Goal: Communication & Community: Answer question/provide support

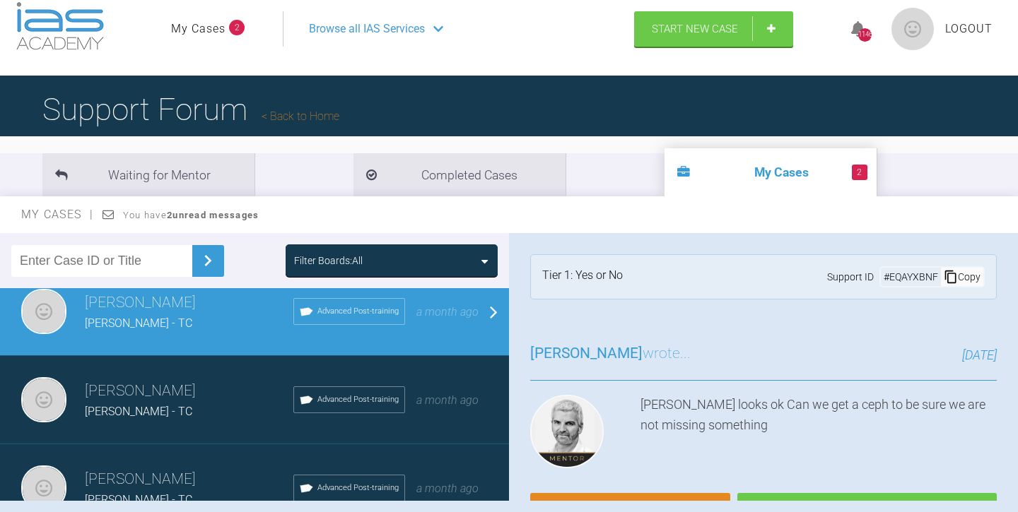
scroll to position [421, 0]
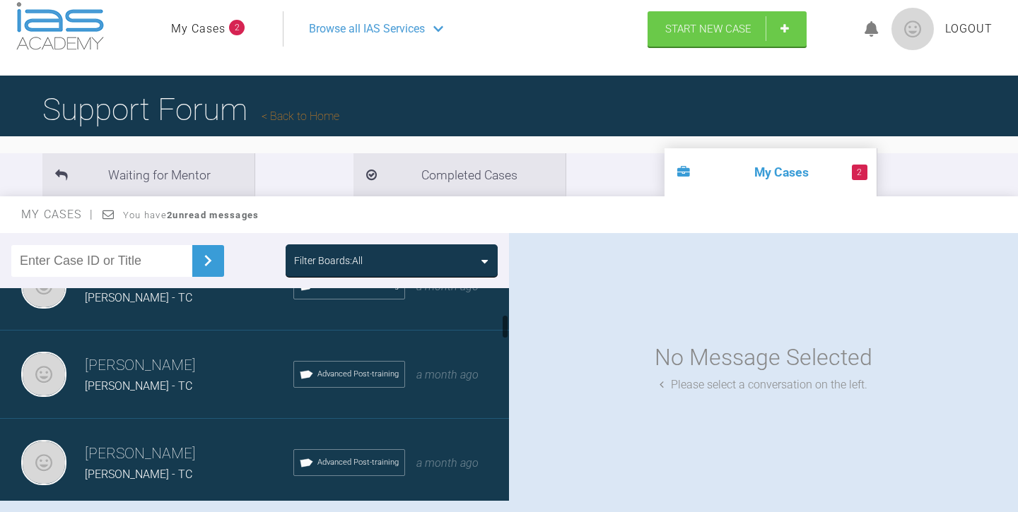
scroll to position [224, 0]
click at [182, 380] on div "[PERSON_NAME] - TC" at bounding box center [189, 385] width 209 height 18
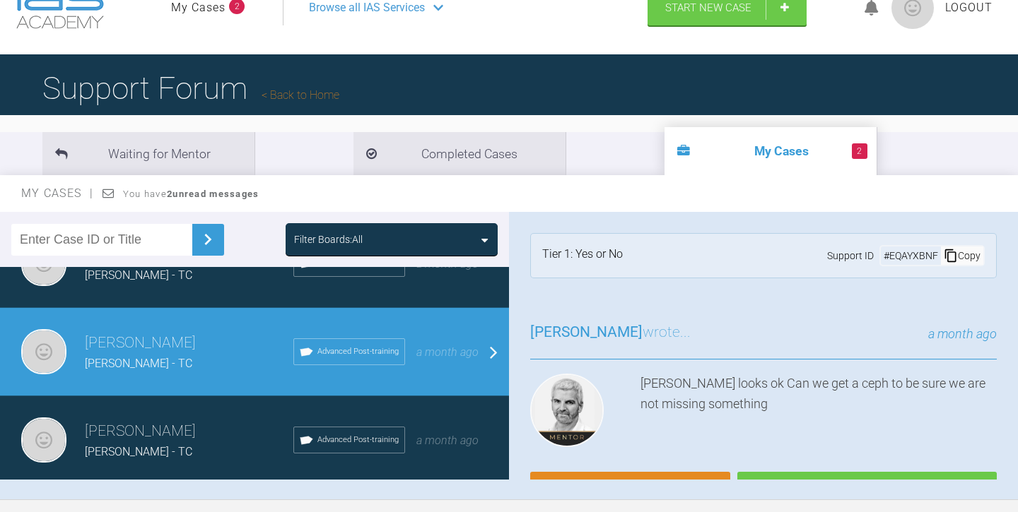
scroll to position [39, 0]
click at [633, 474] on link "Reply" at bounding box center [630, 496] width 200 height 44
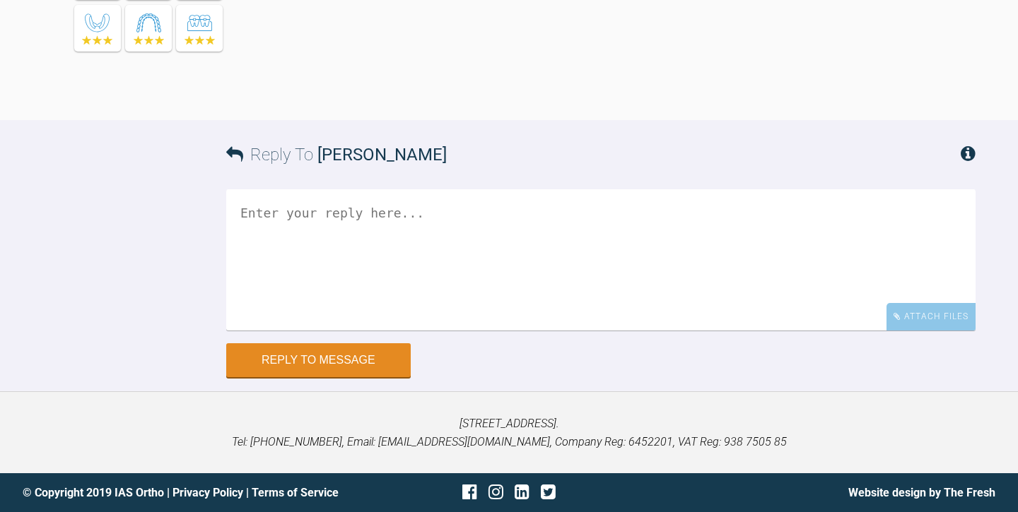
scroll to position [1380, 0]
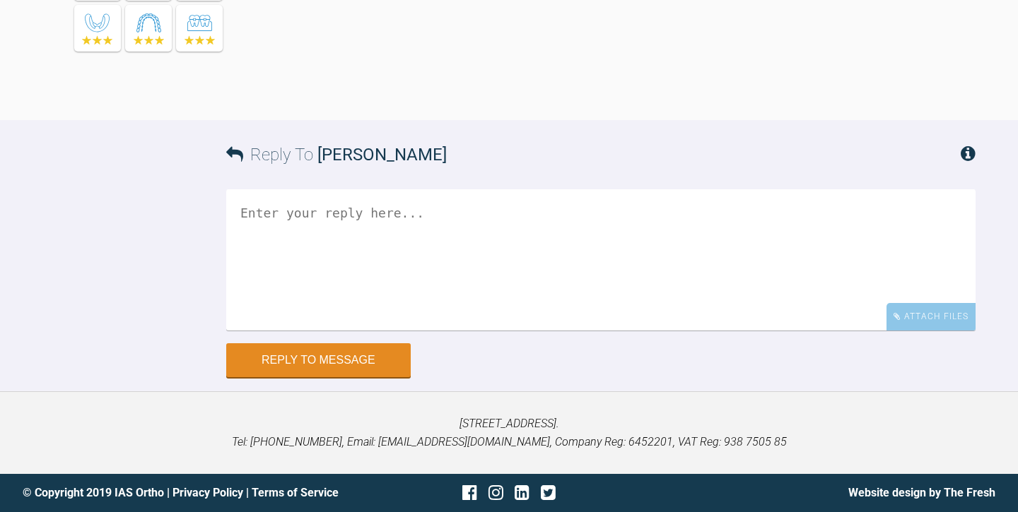
click at [259, 212] on textarea at bounding box center [600, 259] width 749 height 141
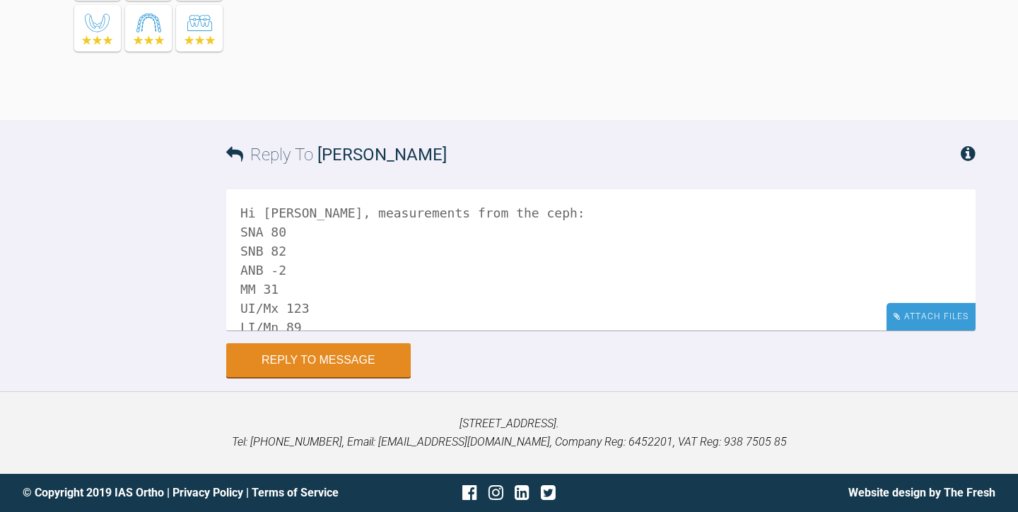
type textarea "Hi [PERSON_NAME], measurements from the ceph: SNA 80 SNB 82 ANB -2 MM 31 UI/Mx …"
click at [918, 324] on div "Attach Files" at bounding box center [930, 317] width 89 height 28
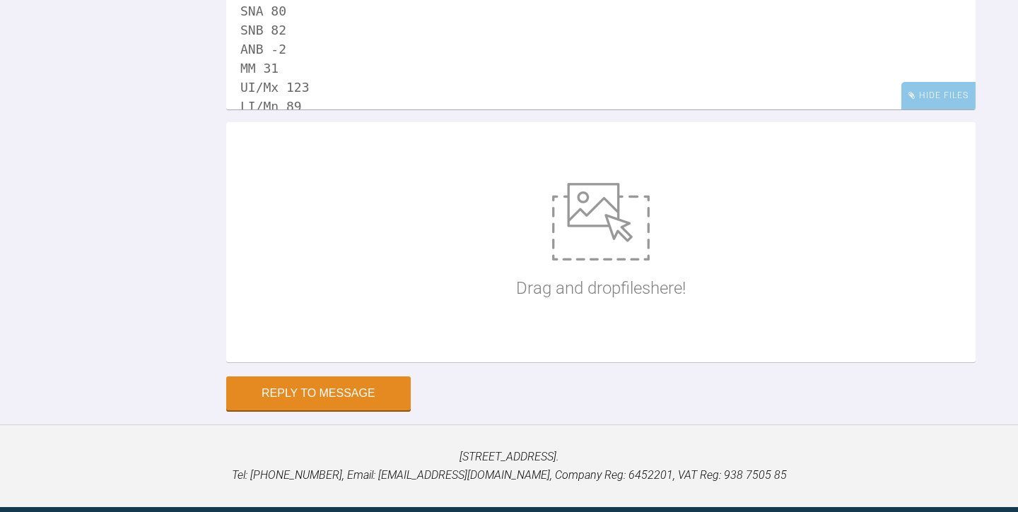
click at [599, 261] on img at bounding box center [601, 222] width 98 height 78
type input "C:\fakepath\Conor Mc EvoyCeph.jpg.pdf"
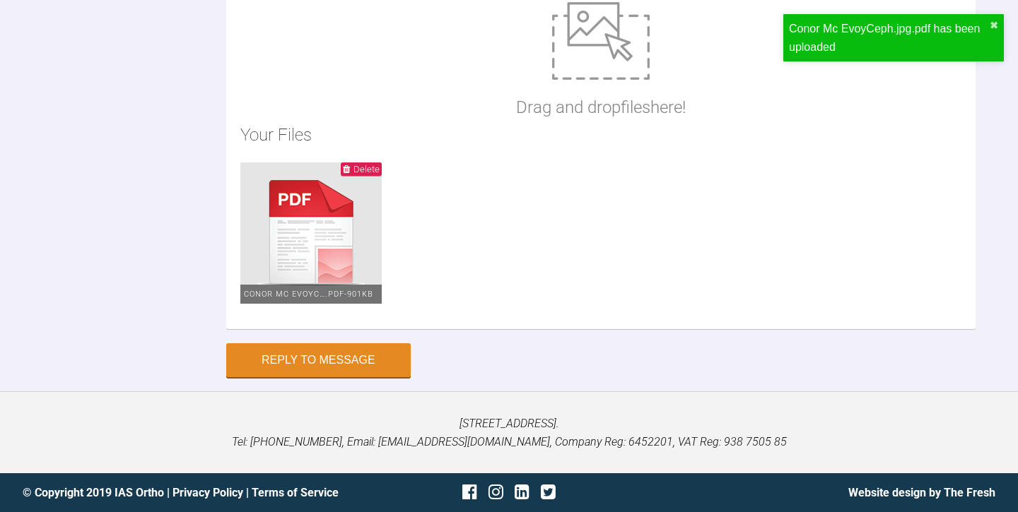
scroll to position [1604, 0]
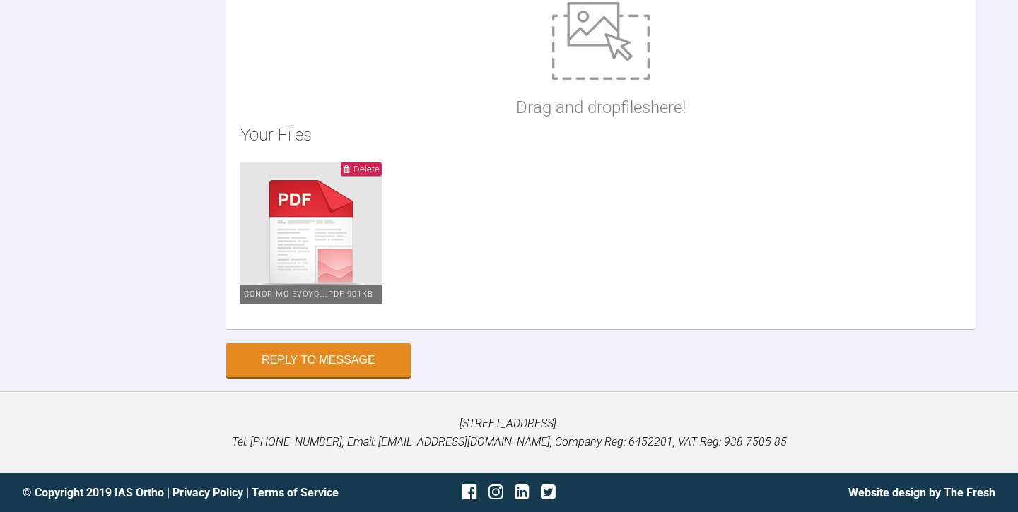
click at [315, 304] on img at bounding box center [310, 233] width 141 height 141
click at [331, 304] on img at bounding box center [310, 233] width 141 height 141
click at [356, 175] on span "Delete" at bounding box center [366, 169] width 26 height 11
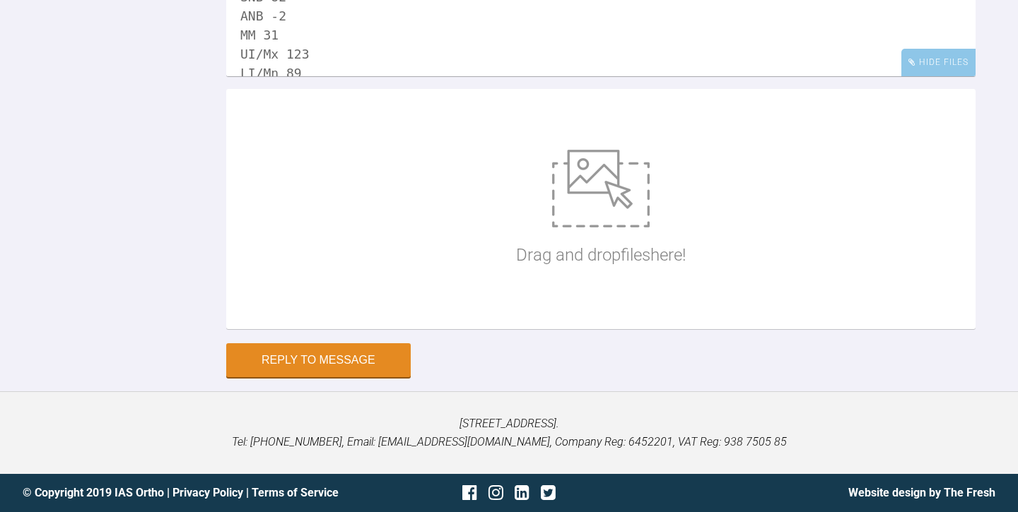
click at [601, 206] on img at bounding box center [601, 189] width 98 height 78
type input "C:\fakepath\Conor Mc EvoyCeph.jpg.pdf"
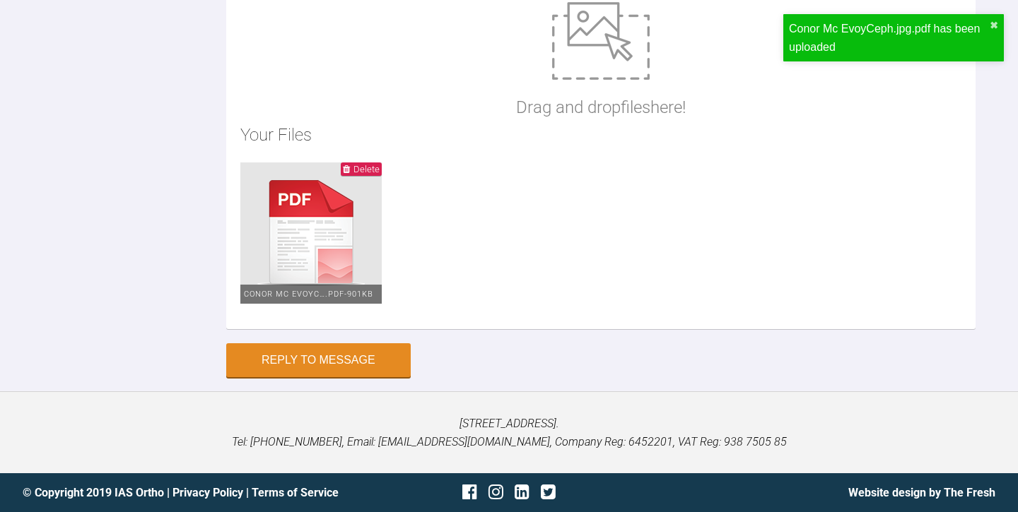
click at [320, 299] on span "Conor Mc EvoyC….pdf - 901KB" at bounding box center [308, 294] width 129 height 9
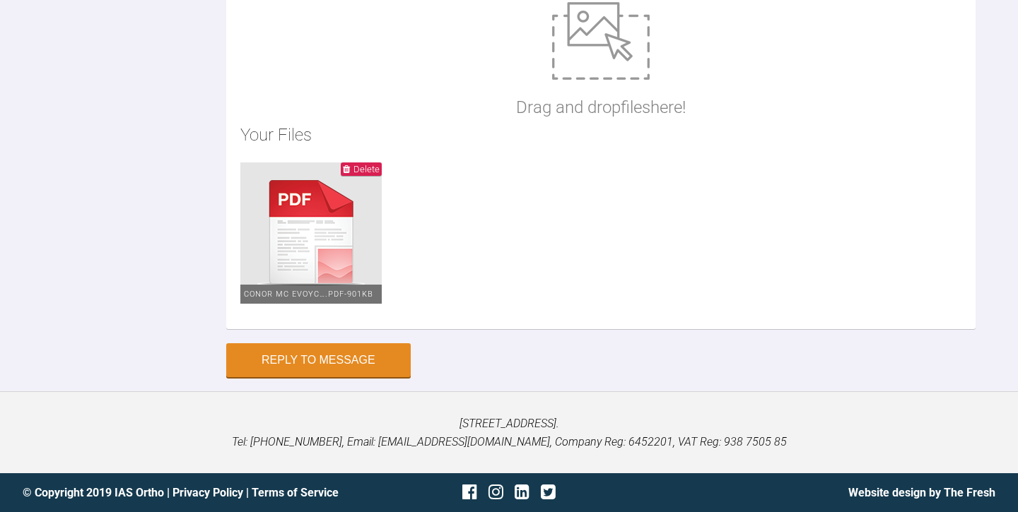
click at [370, 175] on span "Delete" at bounding box center [366, 169] width 26 height 11
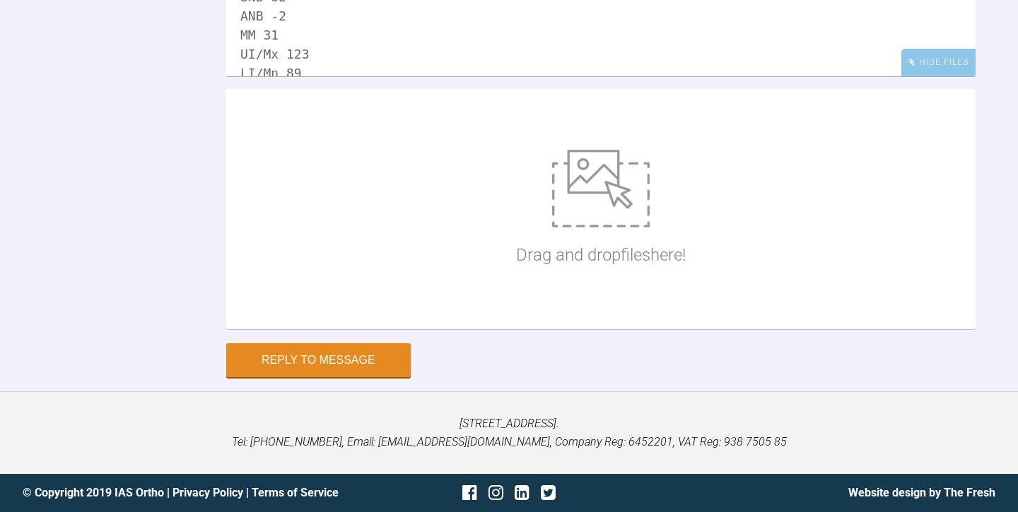
click at [603, 228] on img at bounding box center [601, 189] width 98 height 78
type input "C:\fakepath\Conor Mc Evoyceph2.jpg"
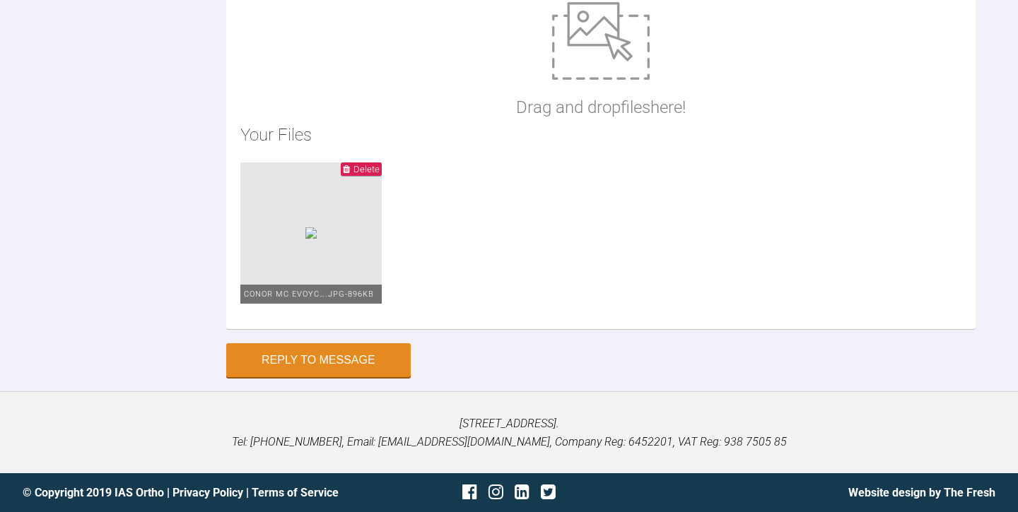
scroll to position [1587, 0]
click at [334, 379] on button "Reply to Message" at bounding box center [318, 362] width 184 height 34
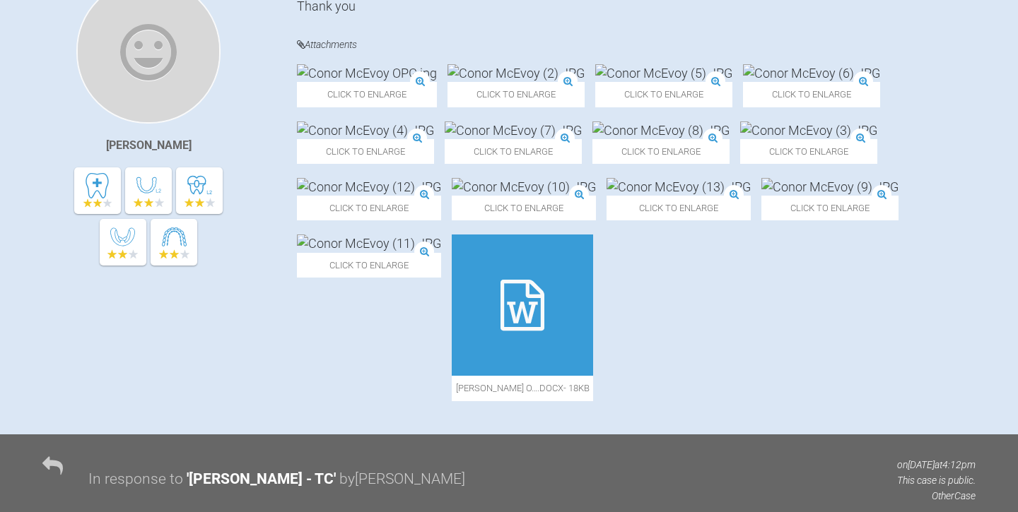
scroll to position [382, 0]
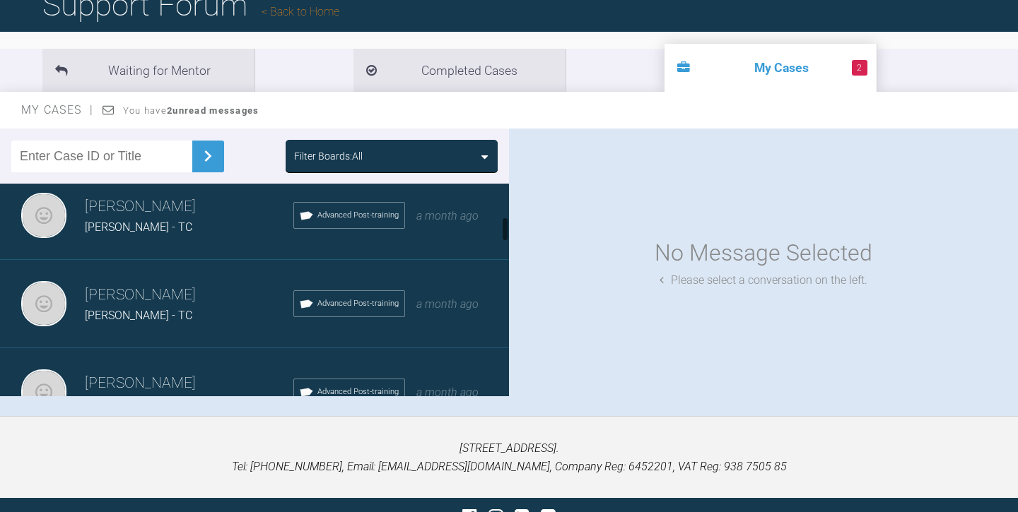
scroll to position [288, 0]
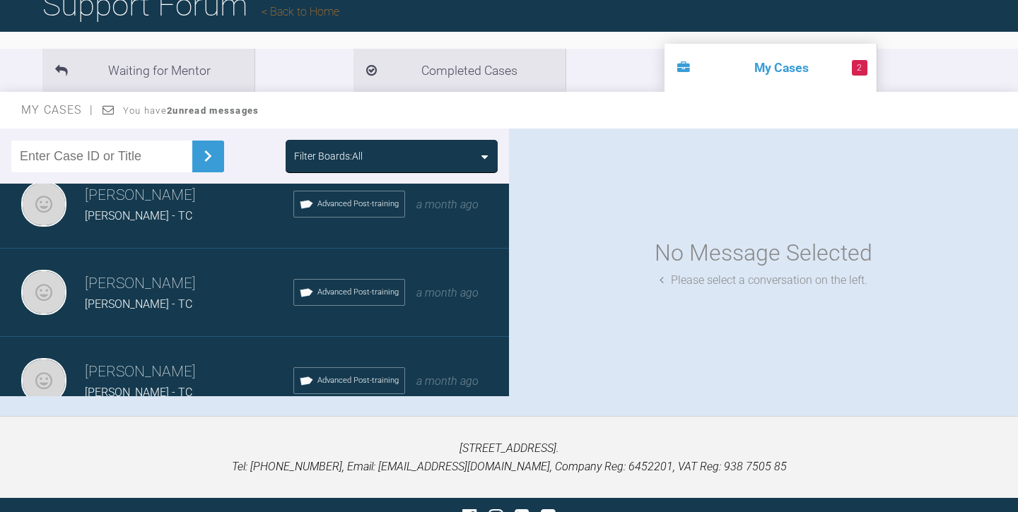
click at [172, 298] on span "[PERSON_NAME] - TC" at bounding box center [138, 304] width 107 height 13
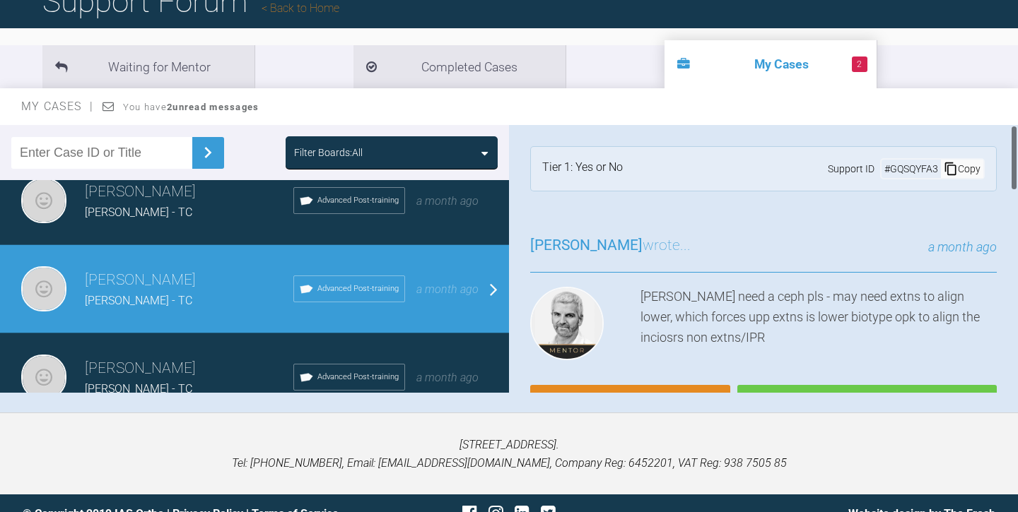
scroll to position [0, 0]
click at [633, 387] on link "Reply" at bounding box center [630, 409] width 200 height 44
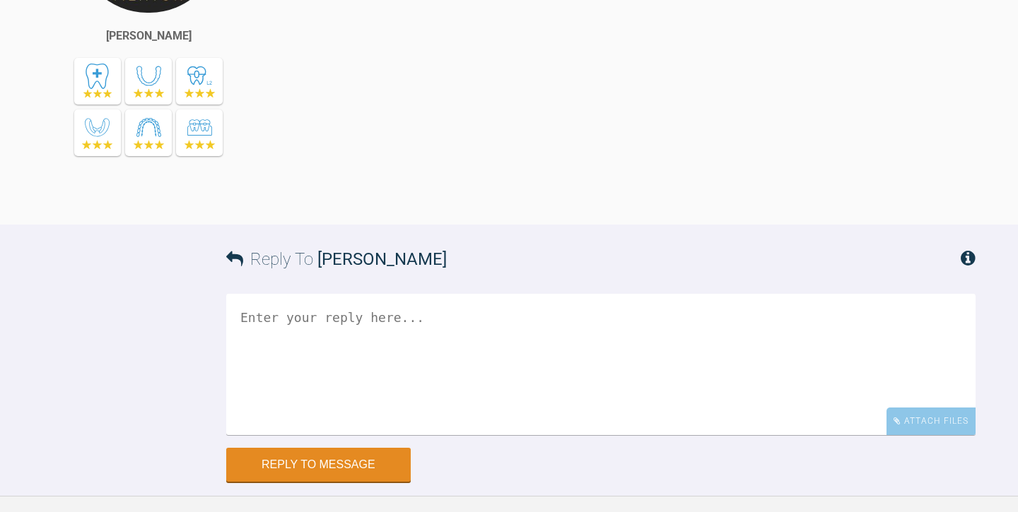
scroll to position [1265, 0]
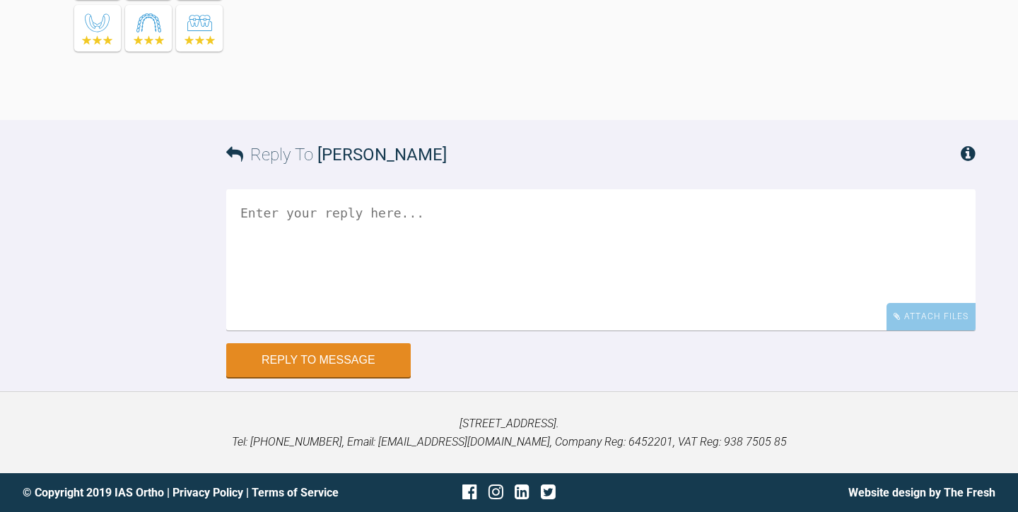
click at [254, 213] on textarea at bounding box center [600, 259] width 749 height 141
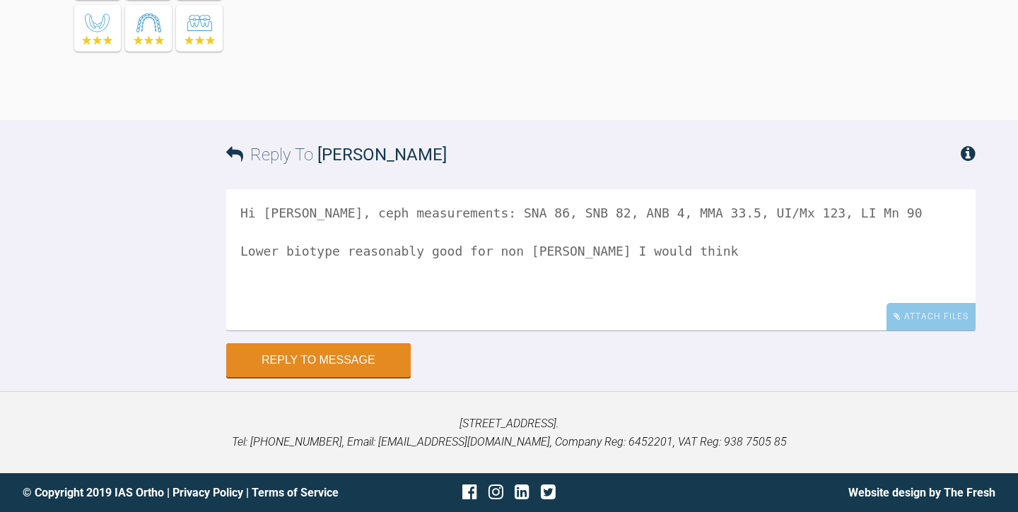
click at [469, 255] on textarea "Hi [PERSON_NAME], ceph measurements: SNA 86, SNB 82, ANB 4, MMA 33.5, UI/Mx 123…" at bounding box center [600, 259] width 749 height 141
click at [551, 259] on textarea "Hi [PERSON_NAME], ceph measurements: SNA 86, SNB 82, ANB 4, MMA 33.5, UI/Mx 123…" at bounding box center [600, 259] width 749 height 141
drag, startPoint x: 383, startPoint y: 252, endPoint x: 322, endPoint y: 259, distance: 61.1
click at [322, 259] on textarea "Hi [PERSON_NAME], ceph measurements: SNA 86, SNB 82, ANB 4, MMA 33.5, UI/Mx 123…" at bounding box center [600, 259] width 749 height 141
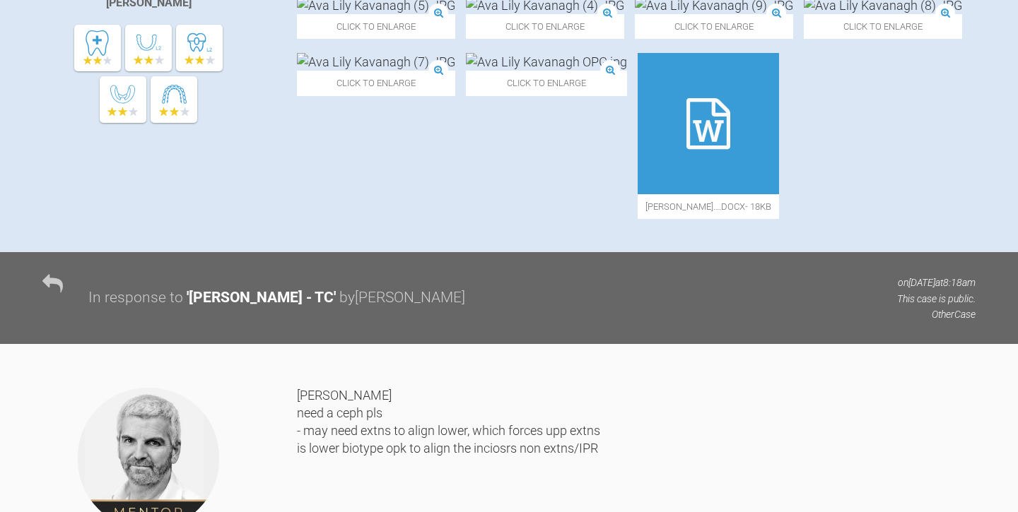
scroll to position [498, 0]
type textarea "Hi [PERSON_NAME], ceph measurements: SNA 86, SNB 82, ANB 4, MMA 33.5, UI/Mx 123…"
click at [370, 15] on img at bounding box center [376, 6] width 158 height 18
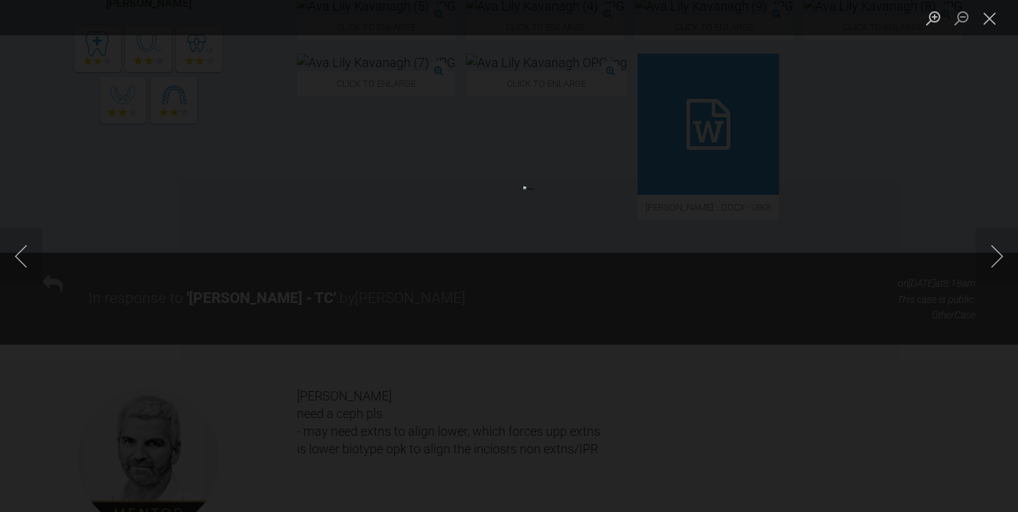
click at [80, 223] on div "Lightbox" at bounding box center [509, 256] width 1018 height 512
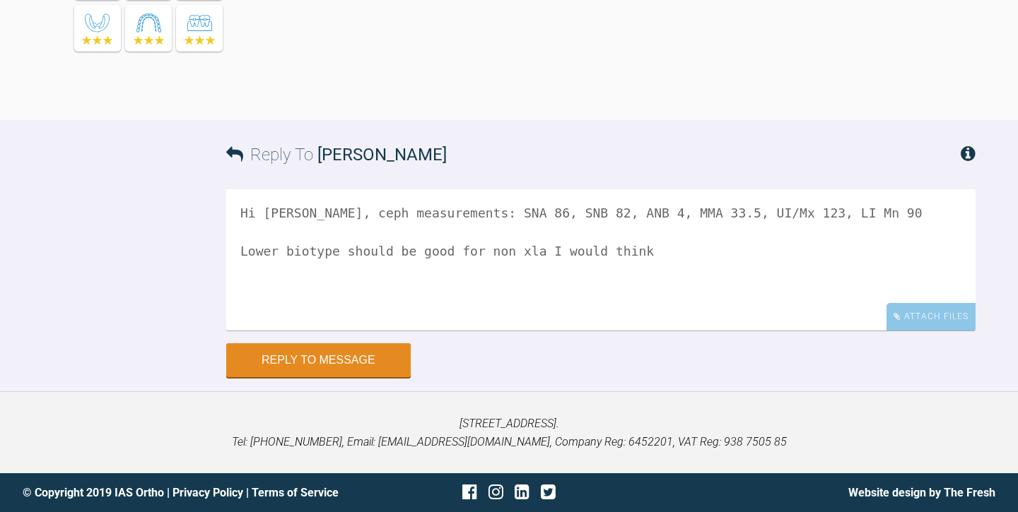
scroll to position [1234, 0]
click at [558, 290] on textarea "Hi [PERSON_NAME], ceph measurements: SNA 86, SNB 82, ANB 4, MMA 33.5, UI/Mx 123…" at bounding box center [600, 259] width 749 height 141
click at [922, 331] on div "Attach Files" at bounding box center [930, 317] width 89 height 28
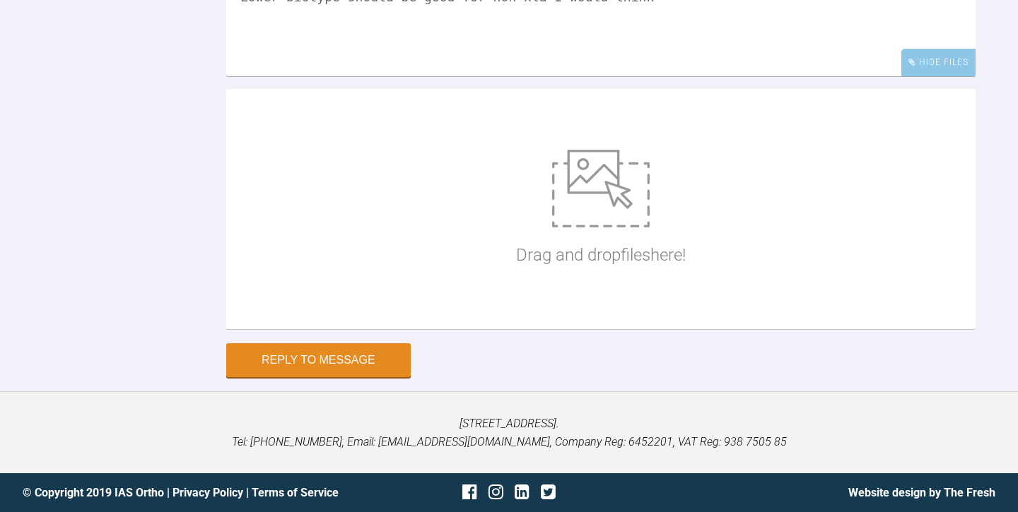
scroll to position [1431, 0]
click at [609, 228] on img at bounding box center [601, 189] width 98 height 78
type input "C:\fakepath\[PERSON_NAME].jpg"
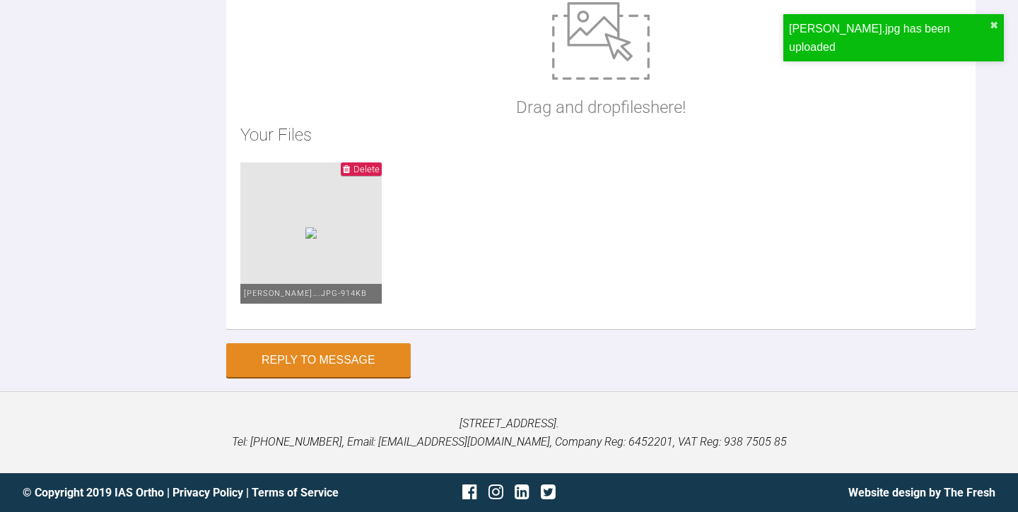
scroll to position [1579, 0]
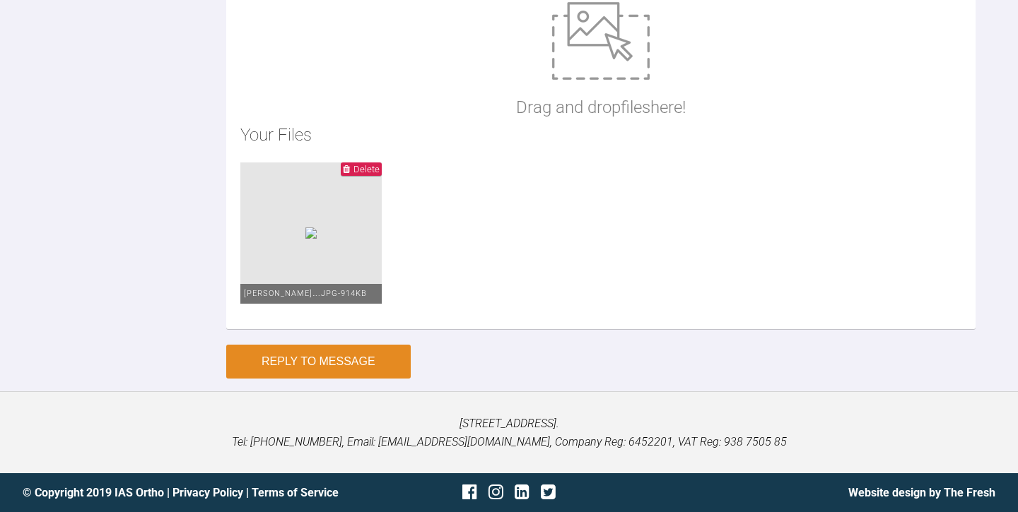
click at [327, 379] on button "Reply to Message" at bounding box center [318, 362] width 184 height 34
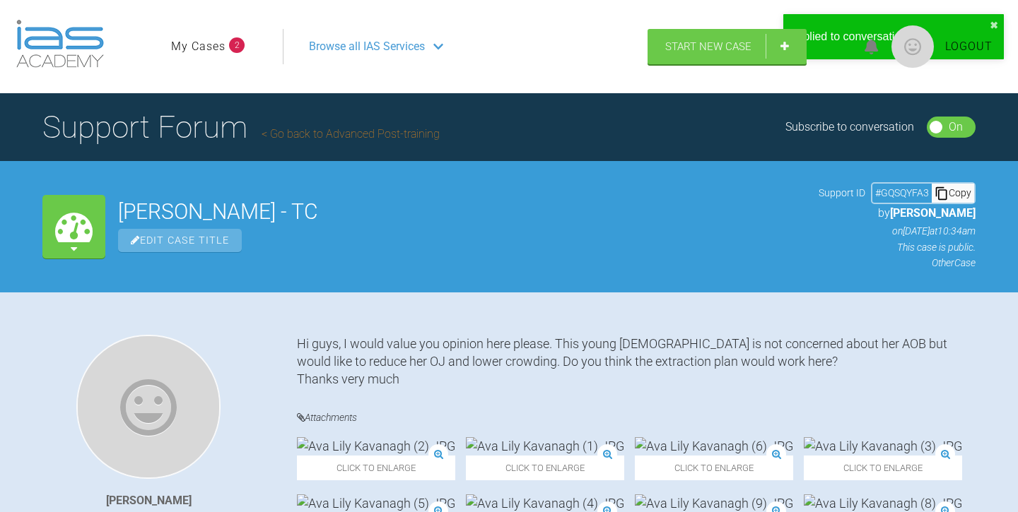
scroll to position [0, 0]
